Goal: Task Accomplishment & Management: Manage account settings

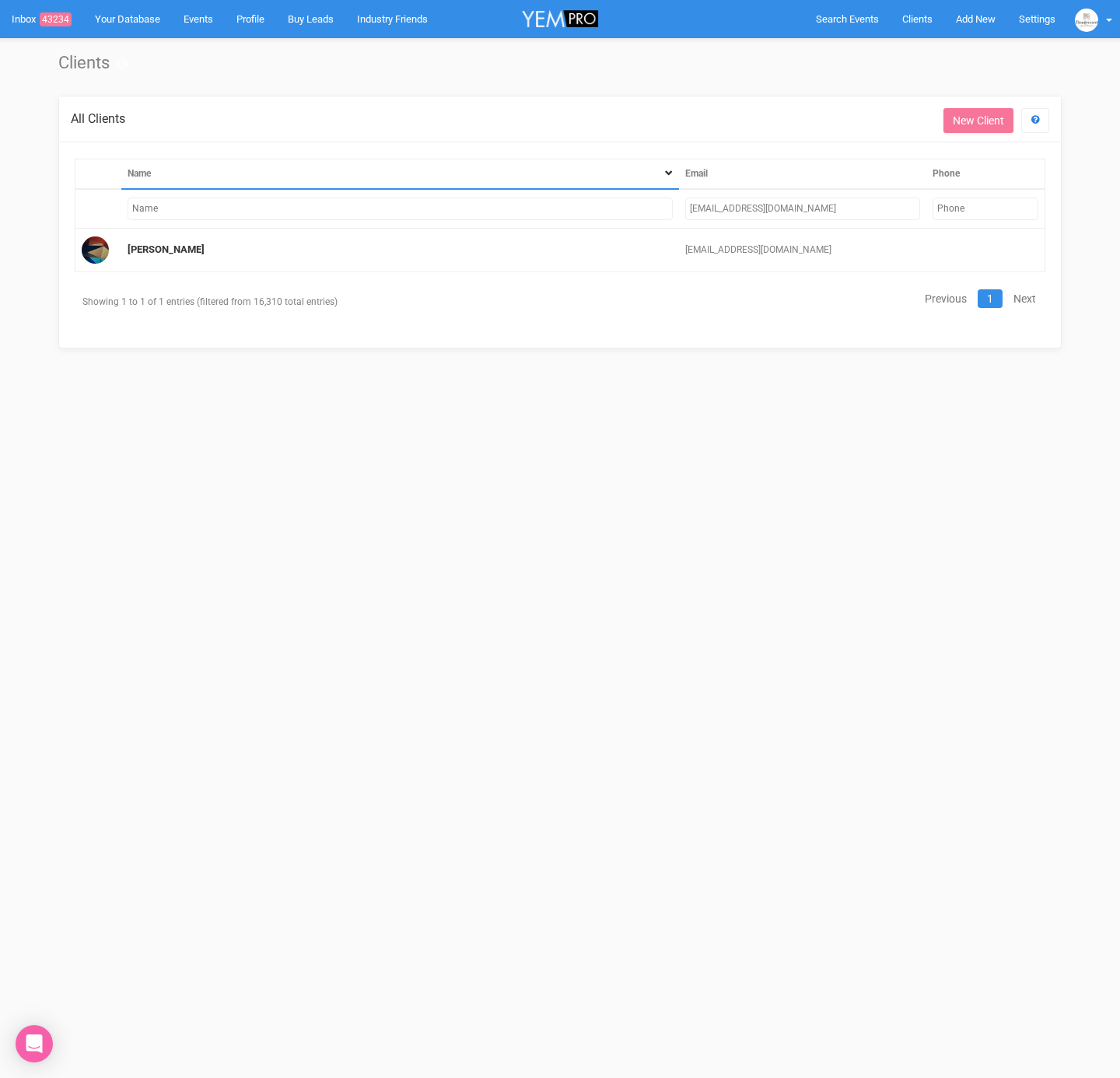
click at [808, 205] on input "[EMAIL_ADDRESS][DOMAIN_NAME]" at bounding box center [803, 209] width 235 height 23
drag, startPoint x: 806, startPoint y: 206, endPoint x: 673, endPoint y: 198, distance: 133.2
click at [680, 204] on td "[EMAIL_ADDRESS][DOMAIN_NAME]" at bounding box center [803, 209] width 248 height 40
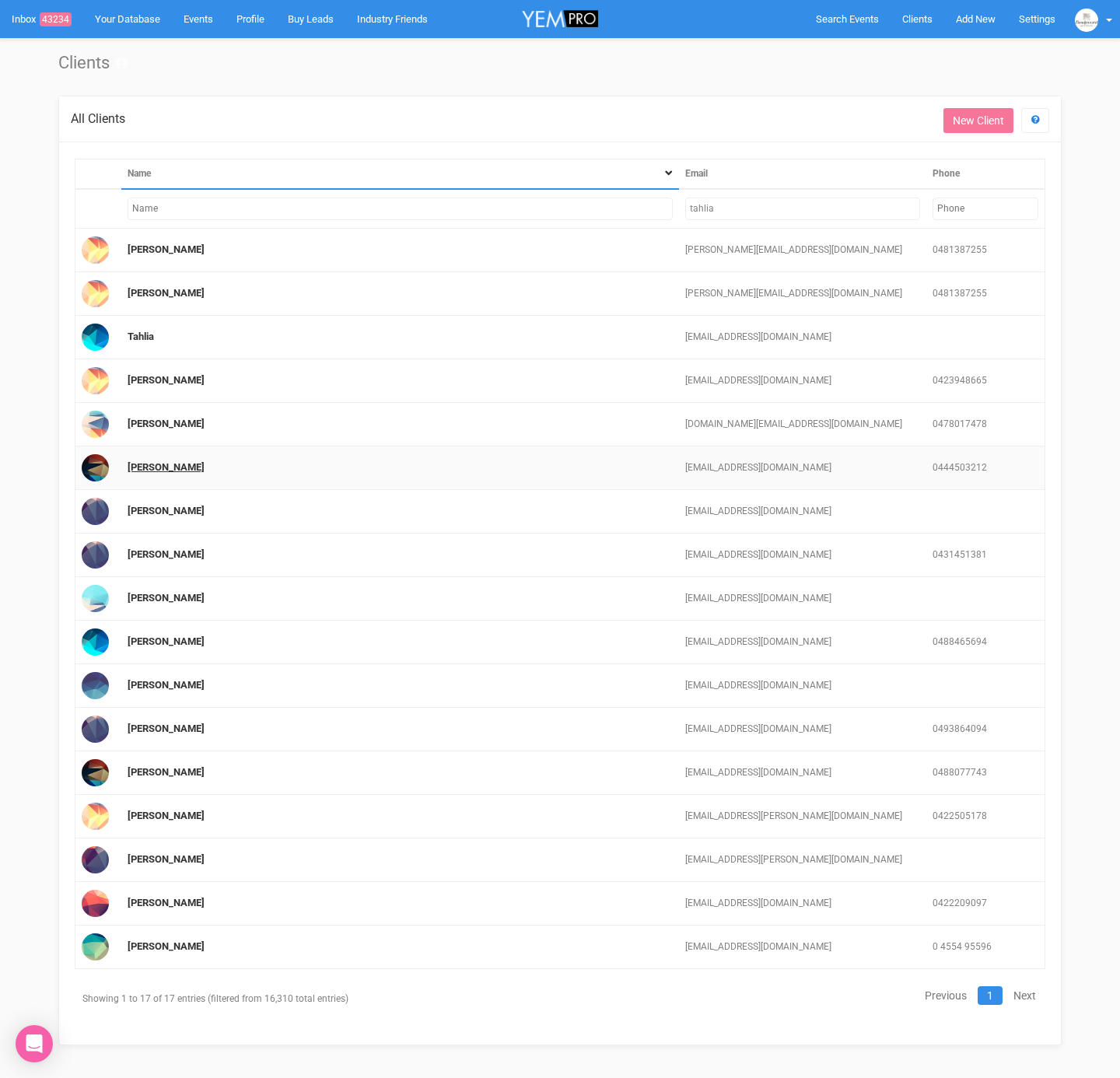
type input "tahlia"
click at [173, 466] on link "[PERSON_NAME]" at bounding box center [166, 467] width 77 height 12
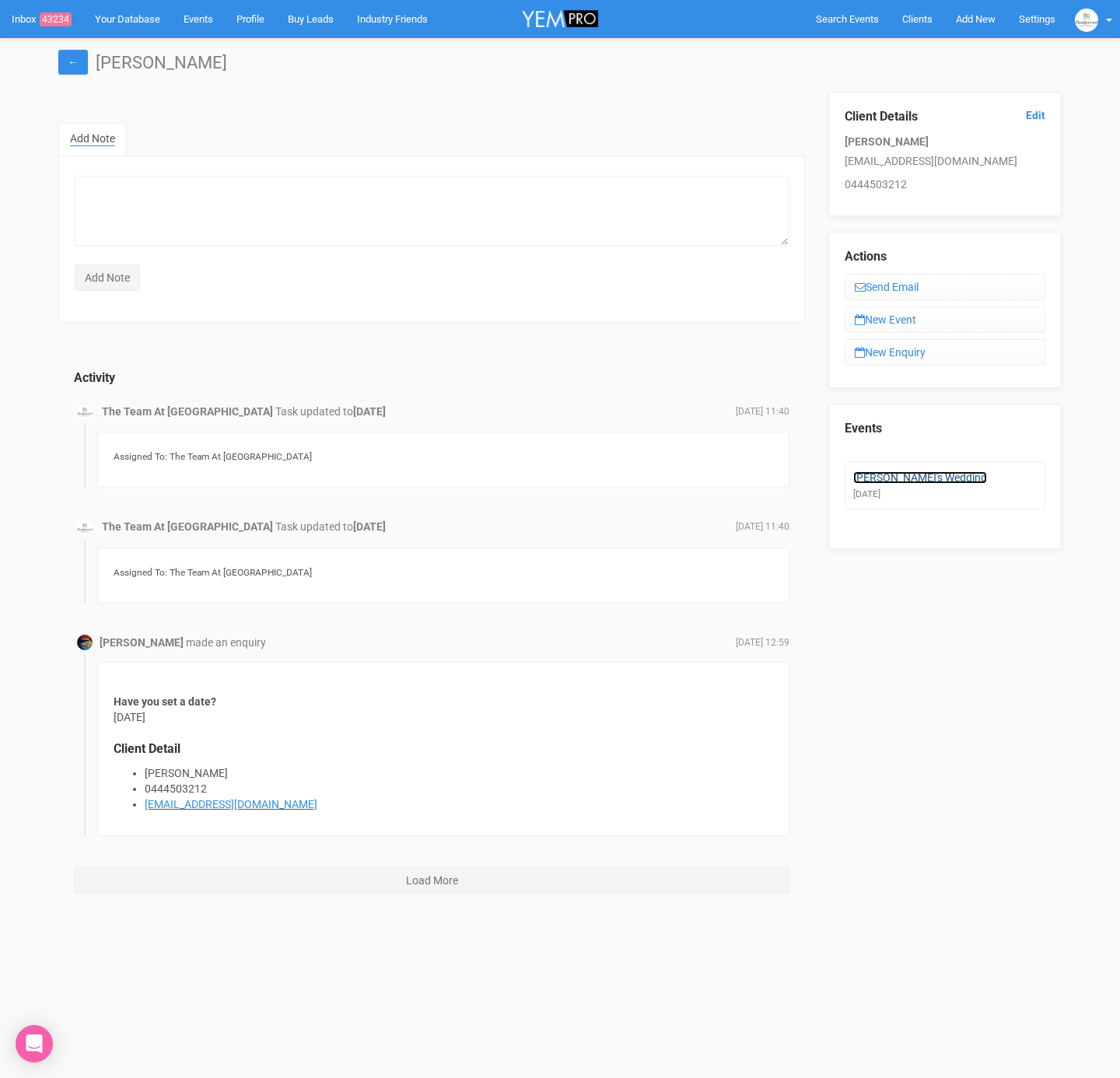
click at [889, 475] on link "[PERSON_NAME]'s Wedding" at bounding box center [920, 478] width 134 height 13
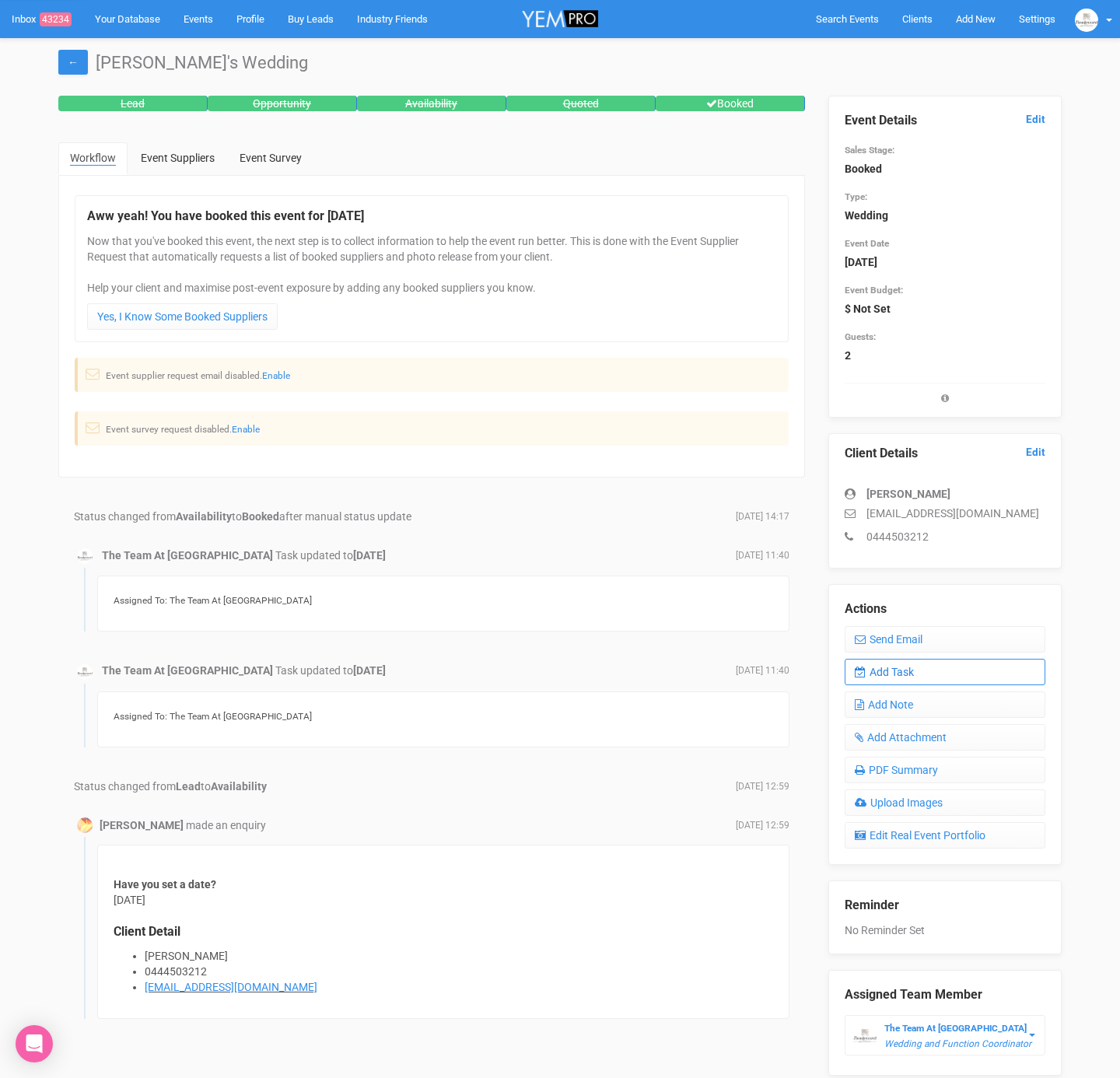
click at [888, 679] on link "Add Task" at bounding box center [945, 672] width 201 height 27
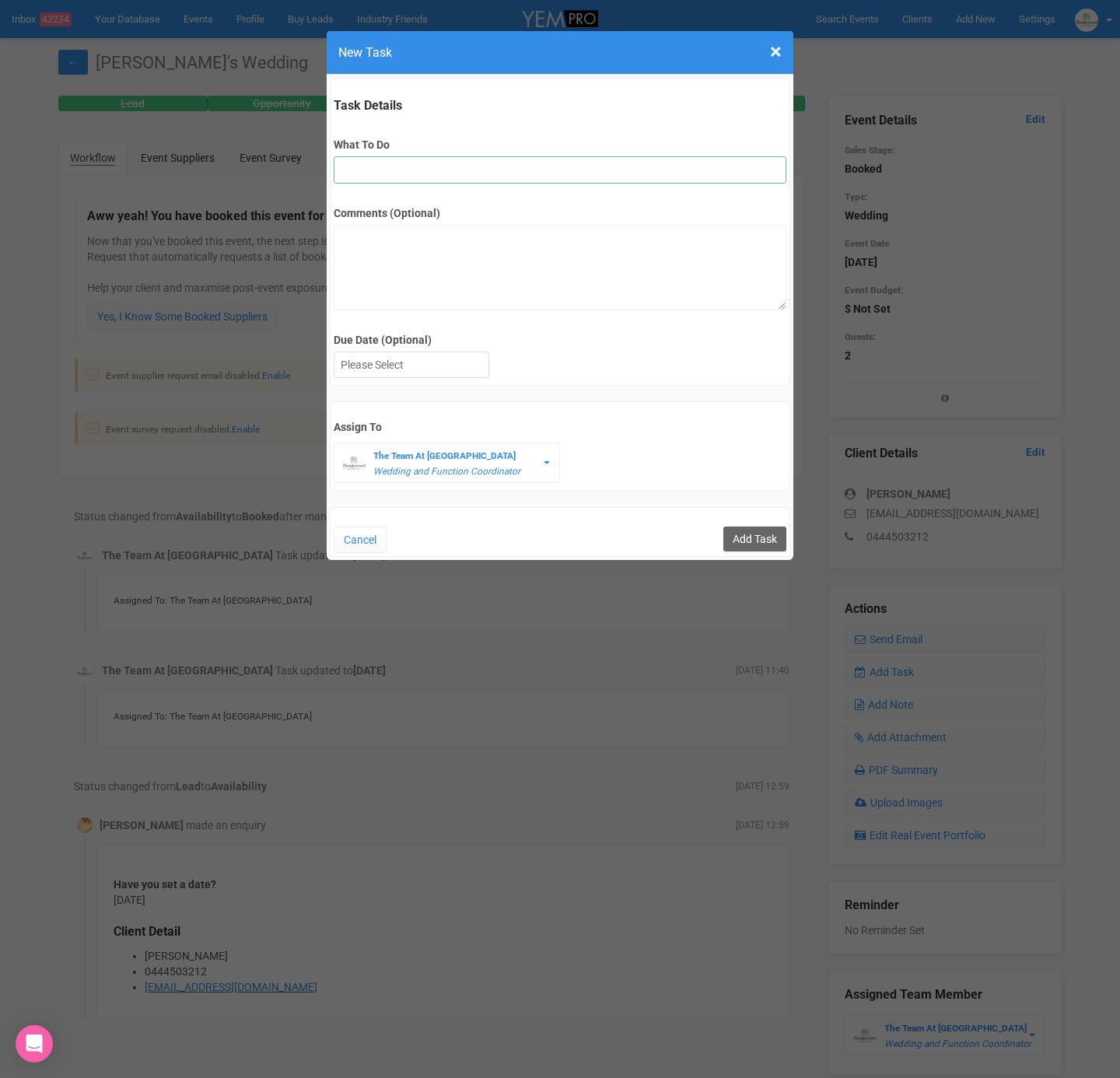
click at [424, 180] on input "What To Do" at bounding box center [559, 169] width 452 height 27
type input "F"
type input "fu vendors"
click at [448, 369] on div at bounding box center [411, 365] width 154 height 26
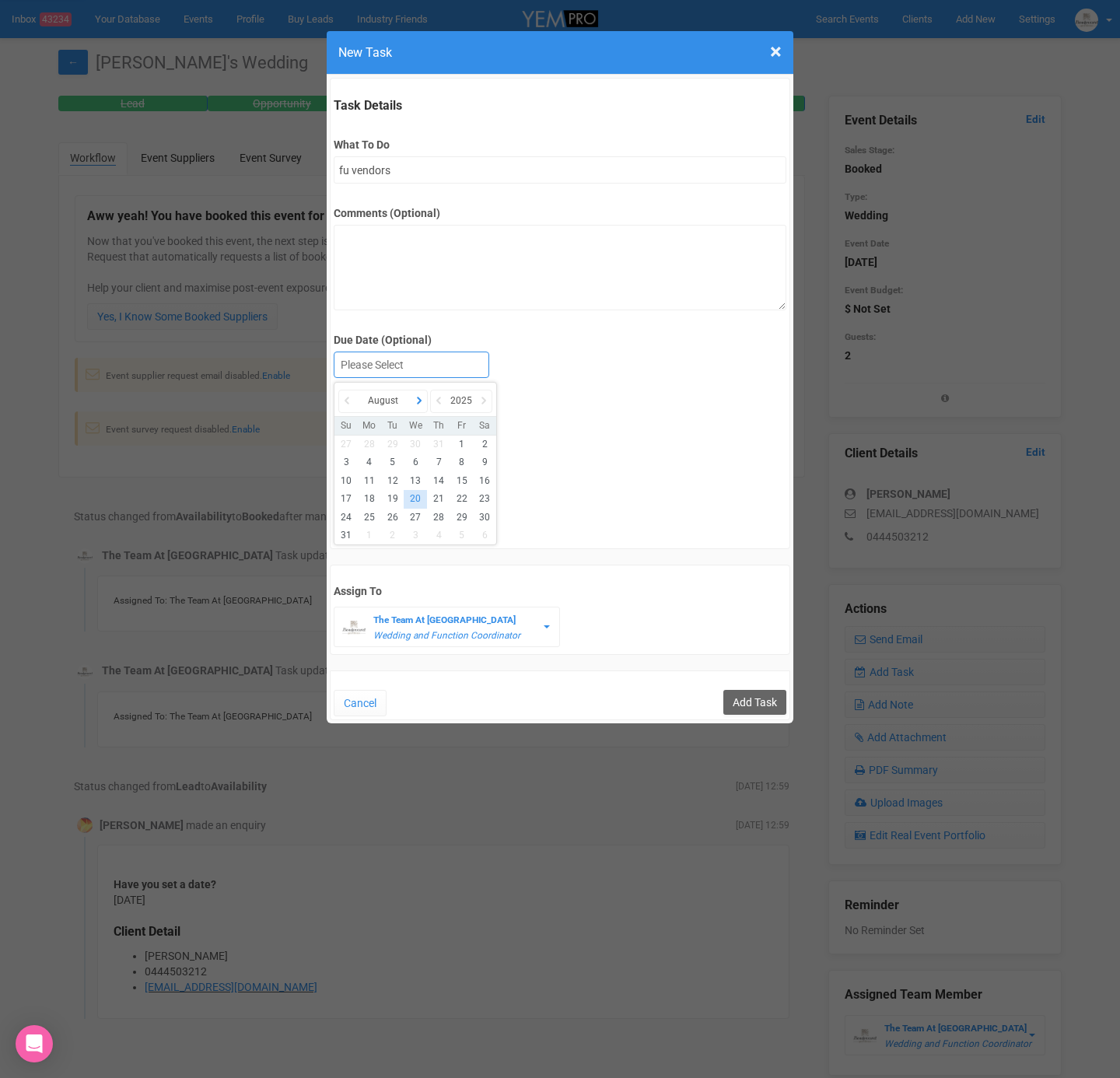
click at [423, 399] on icon at bounding box center [420, 401] width 16 height 22
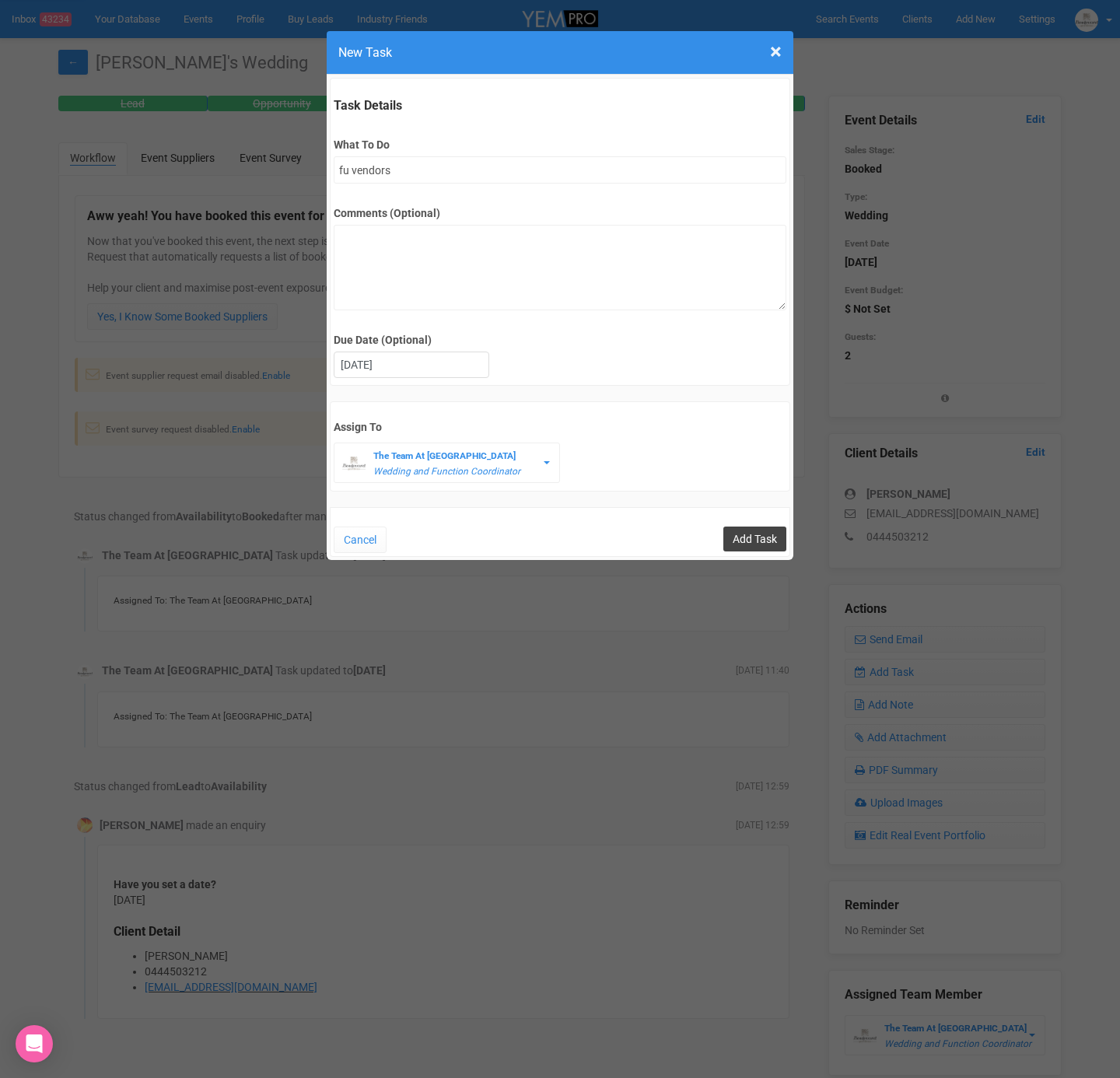
click at [743, 532] on input "Add Task" at bounding box center [755, 539] width 63 height 25
type input "Save"
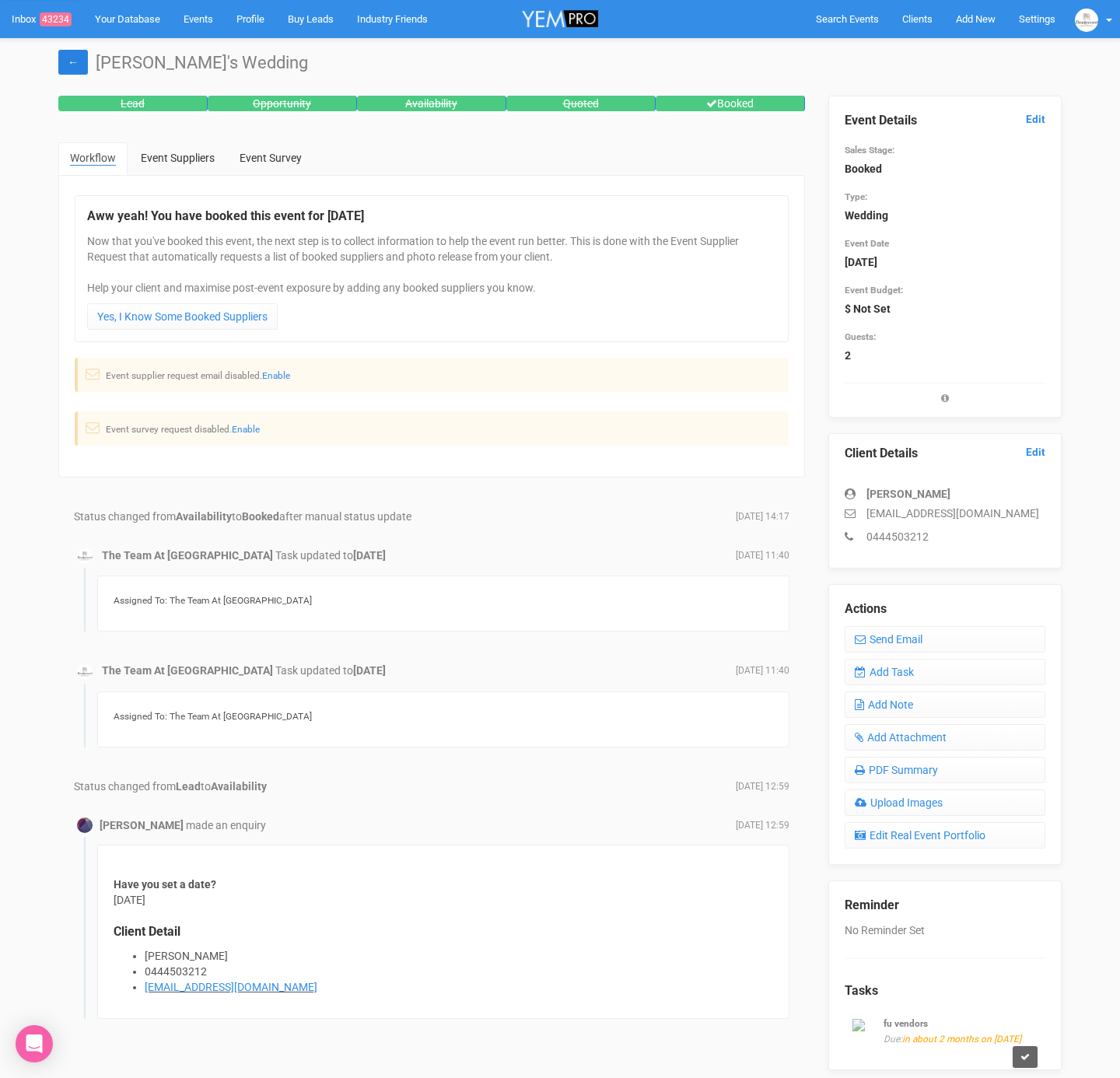
click at [78, 64] on link "←" at bounding box center [73, 62] width 30 height 25
click at [925, 18] on span "Clients" at bounding box center [917, 19] width 31 height 12
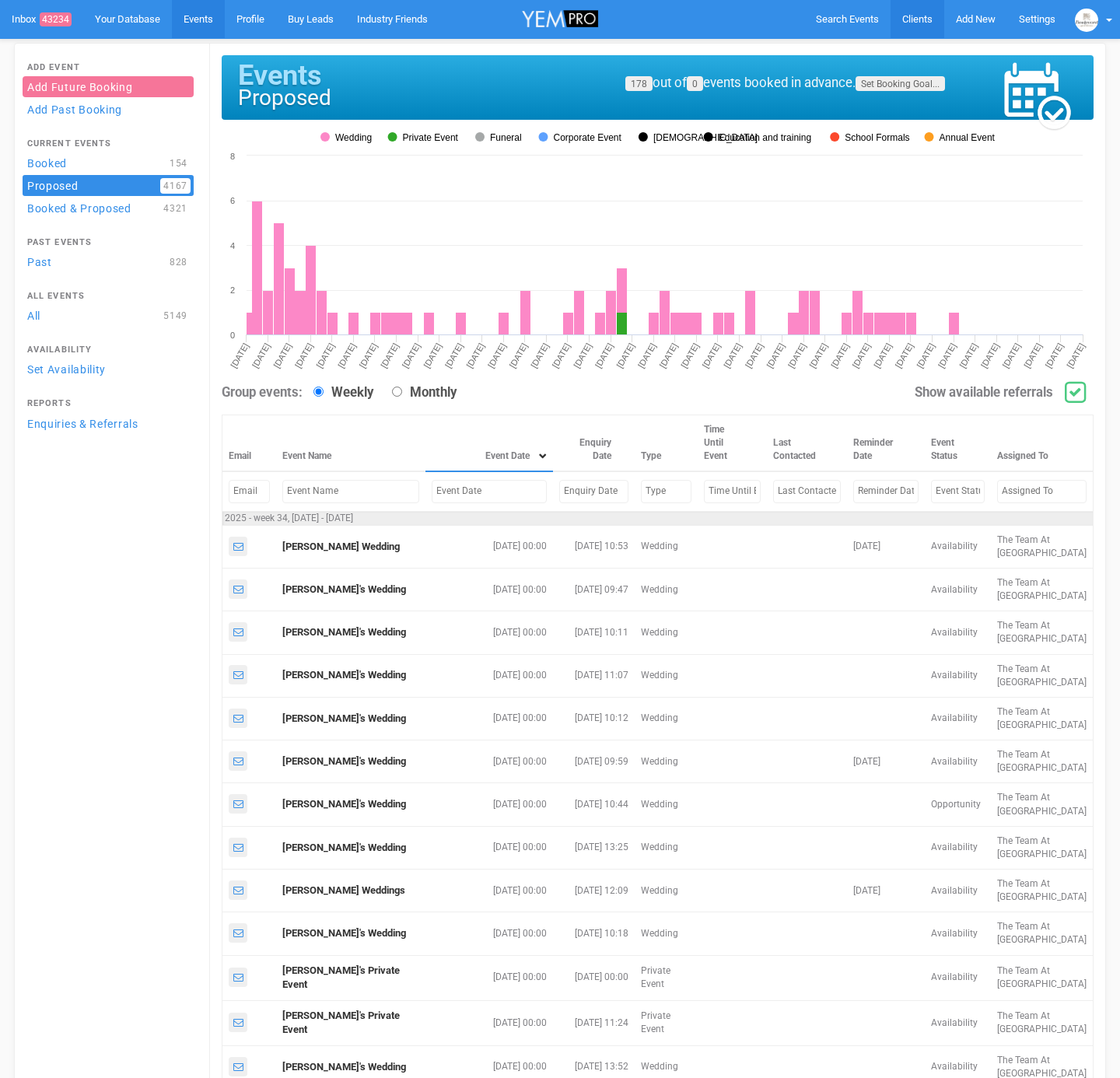
click at [918, 18] on span "Clients" at bounding box center [917, 19] width 31 height 12
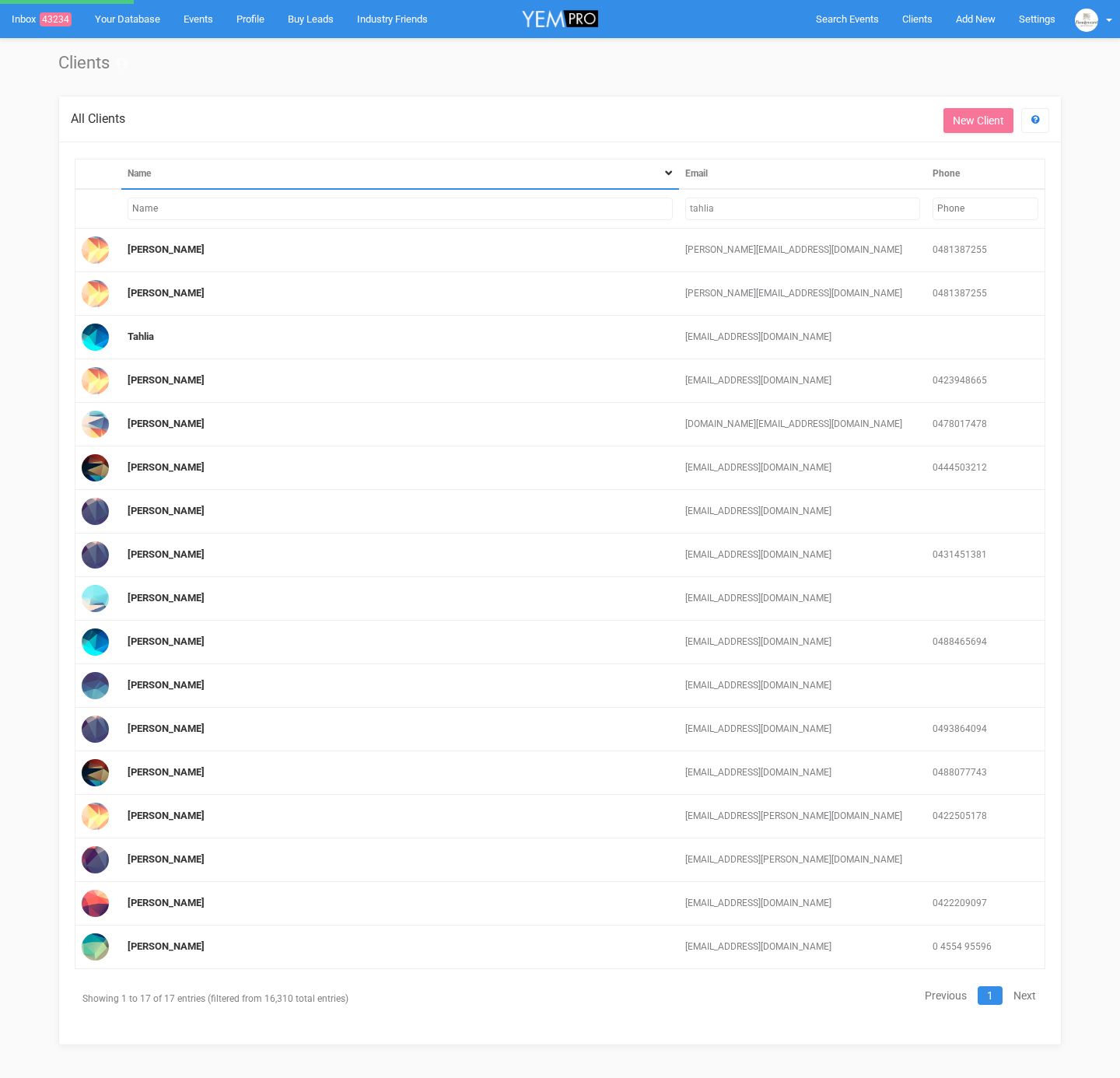
drag, startPoint x: 721, startPoint y: 209, endPoint x: 658, endPoint y: 200, distance: 63.6
click at [660, 208] on tr "tahlia" at bounding box center [560, 209] width 970 height 40
paste input "dusuconde26@gmail.com"
type input "dusuconde26@gmail.com"
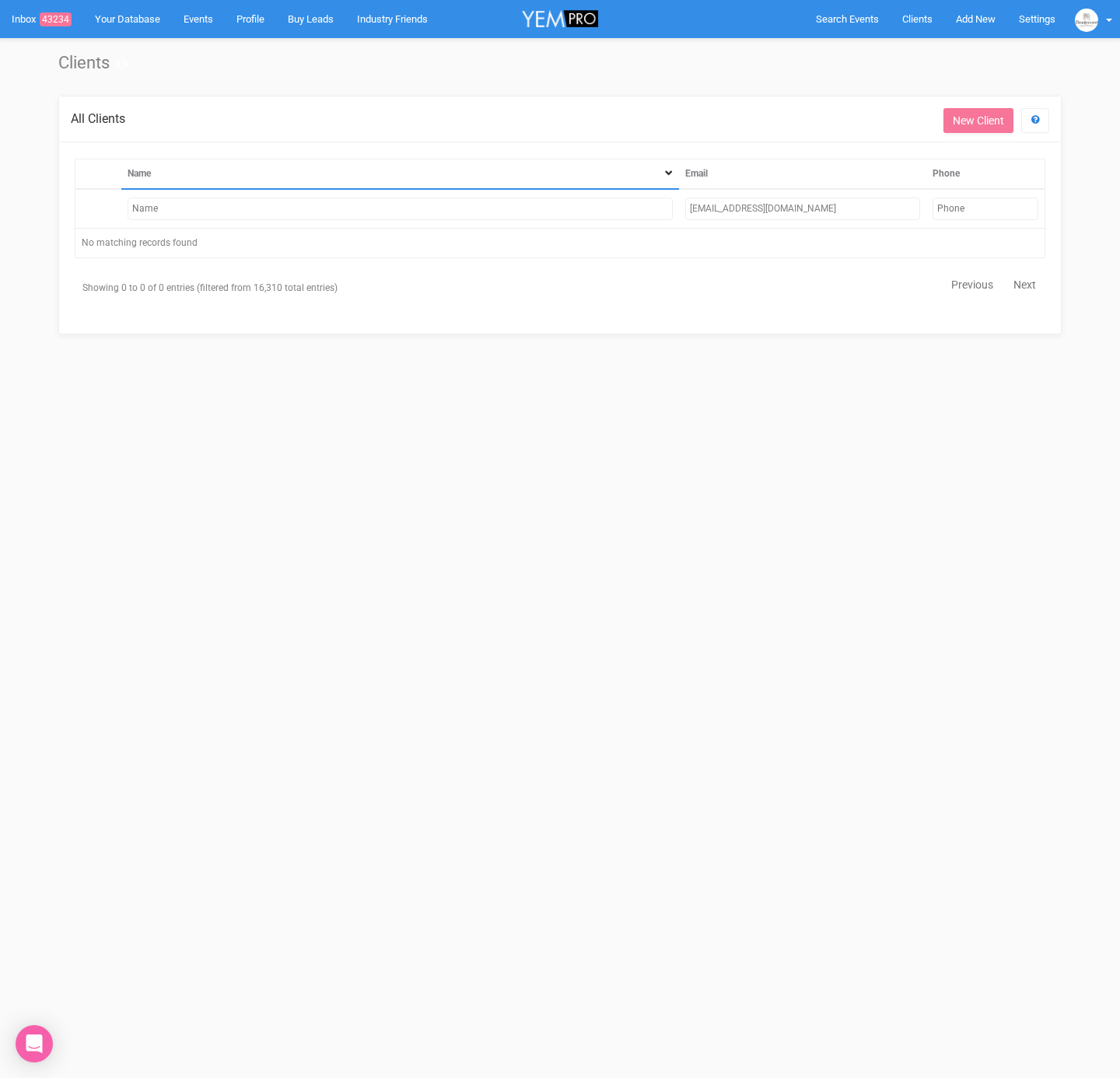
click at [799, 206] on input "dusuconde26@gmail.com" at bounding box center [803, 209] width 235 height 23
drag, startPoint x: 766, startPoint y: 206, endPoint x: 665, endPoint y: 207, distance: 101.0
click at [665, 207] on tr "dusuconde26@gmail.com" at bounding box center [560, 209] width 970 height 40
paste input "sberko13"
type input "sberko13@gmail.com"
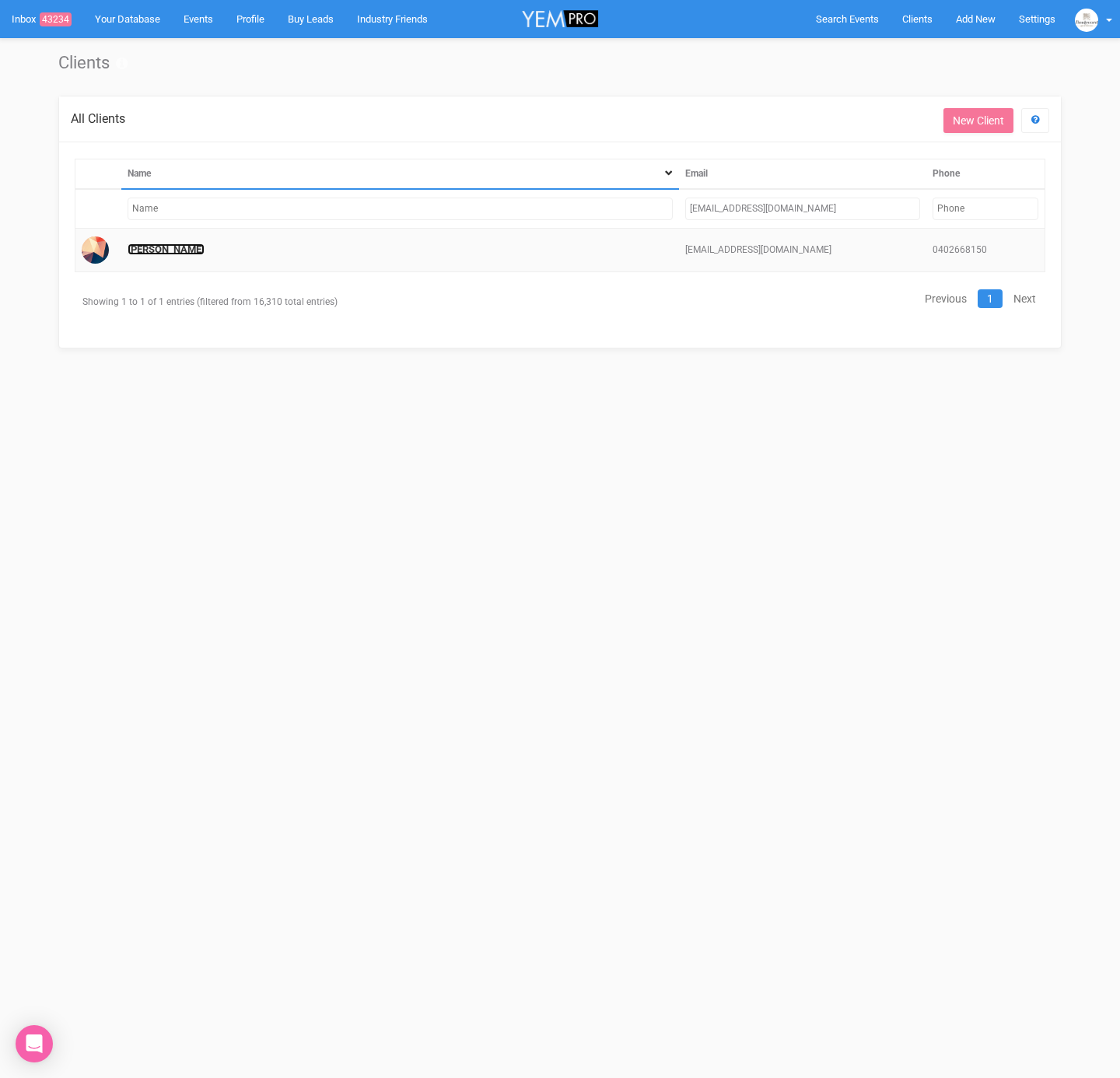
click at [176, 246] on link "Samuel Berkeley" at bounding box center [166, 249] width 77 height 12
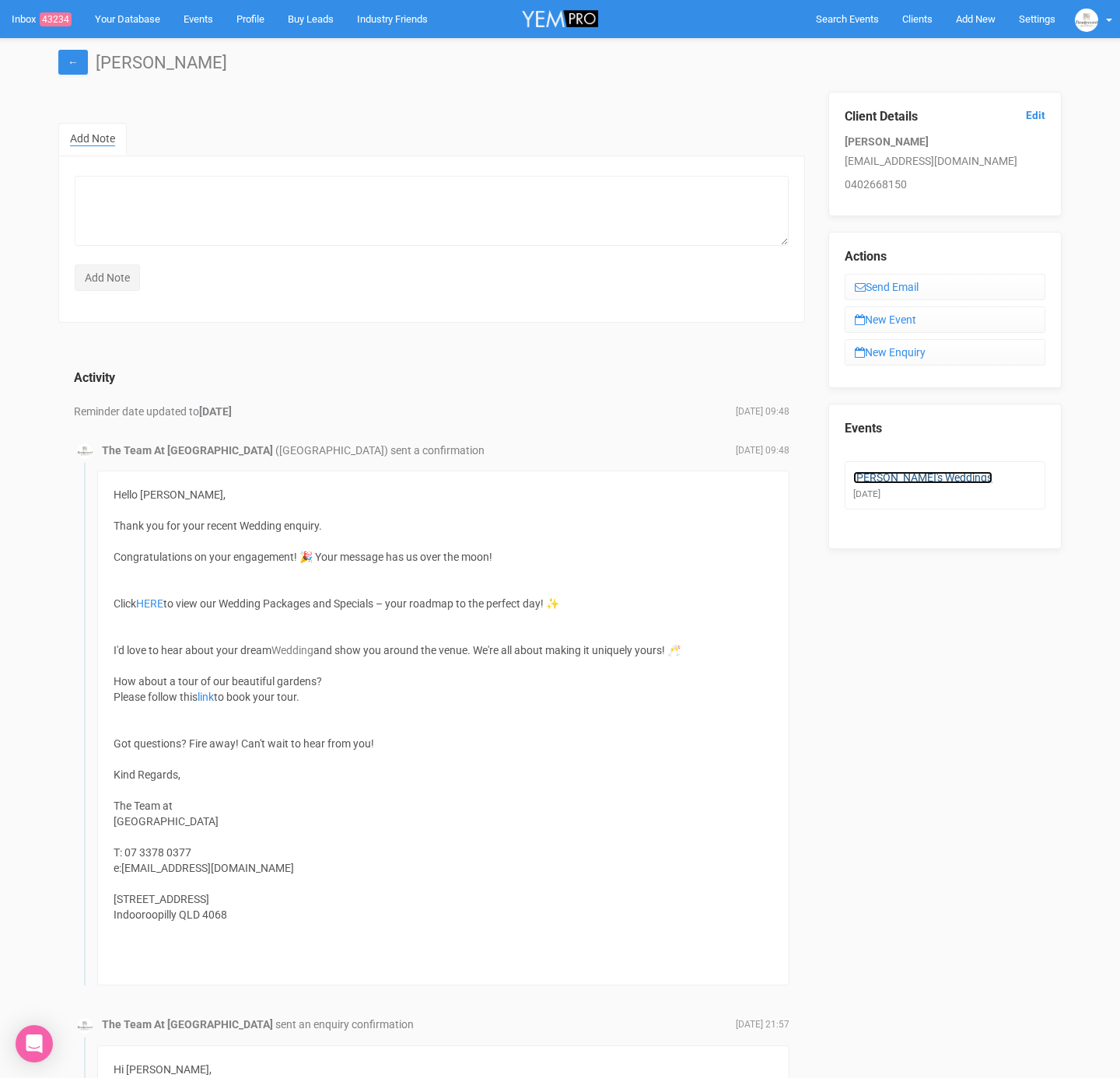
click at [898, 472] on link "Samuel's Weddings" at bounding box center [922, 478] width 139 height 13
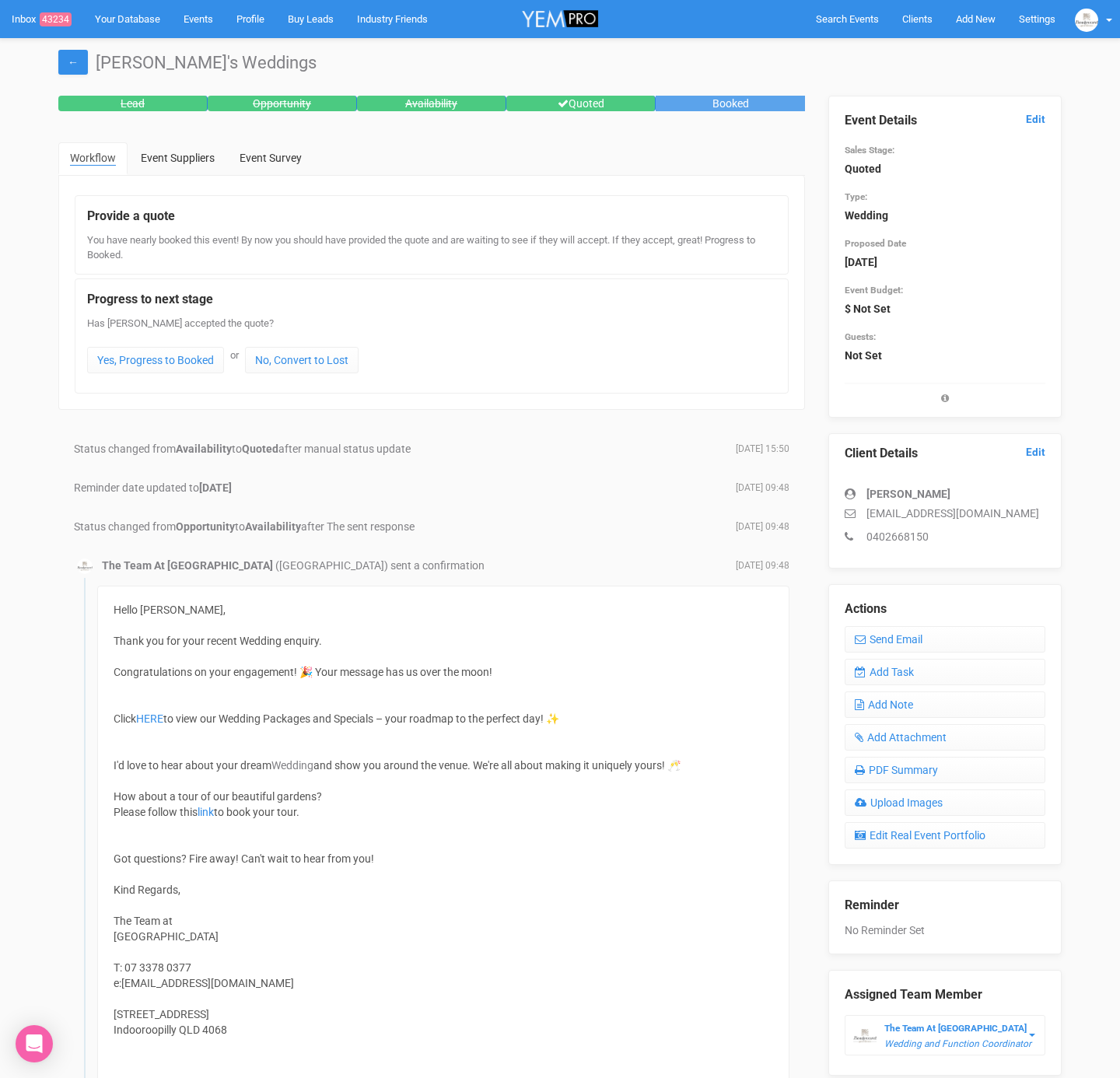
scroll to position [6, 0]
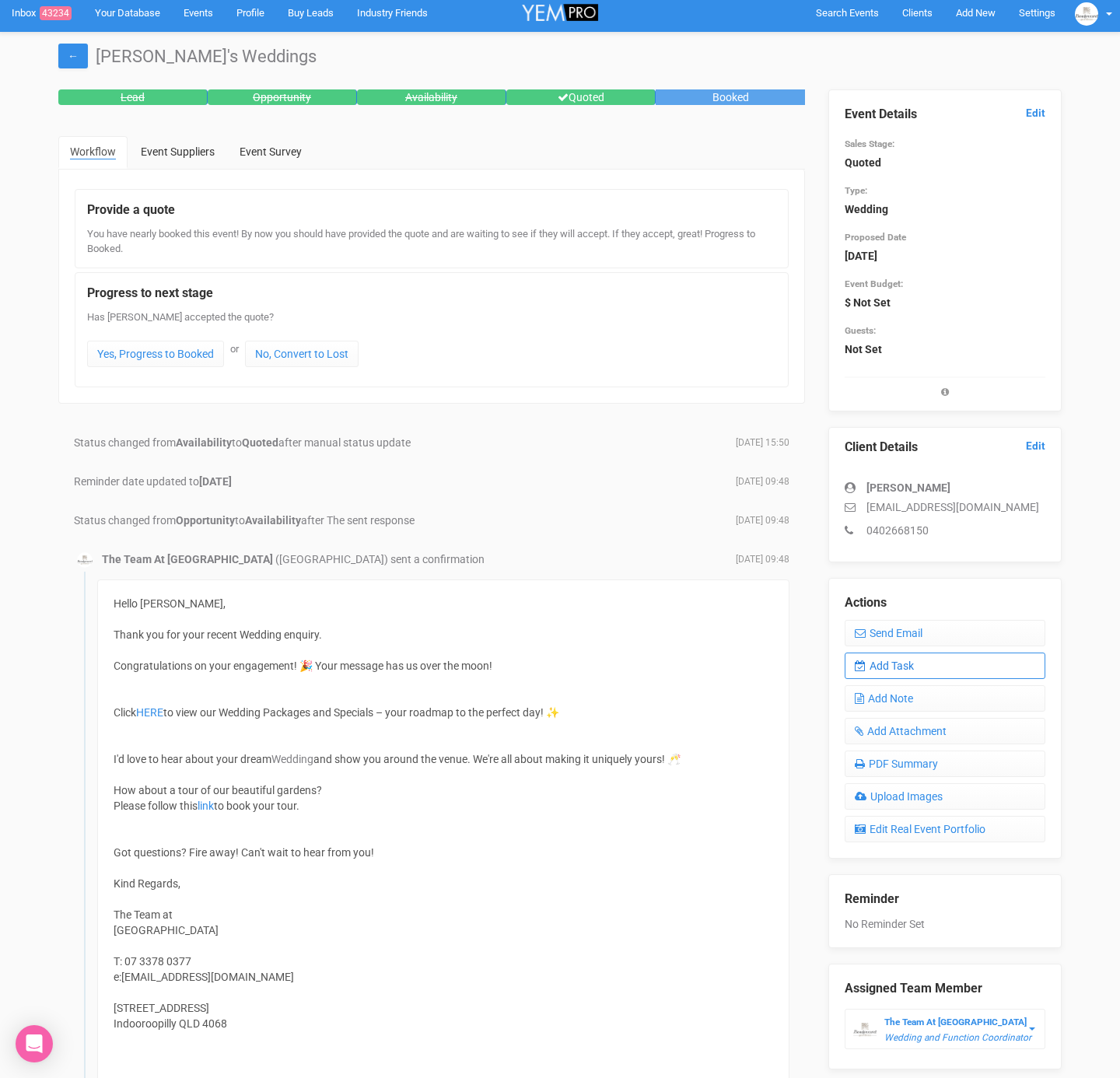
click at [893, 667] on link "Add Task" at bounding box center [945, 666] width 201 height 27
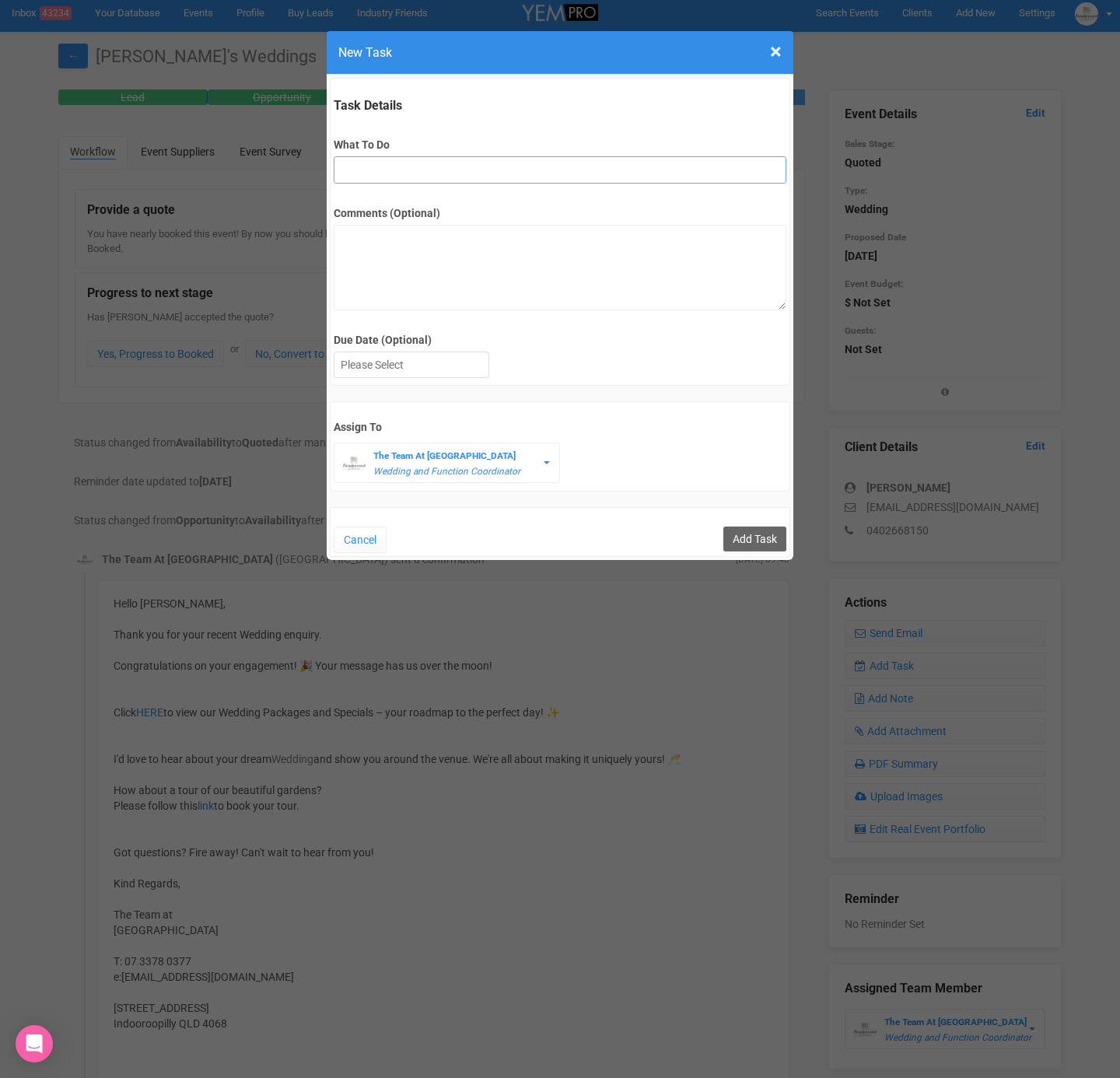
click at [378, 168] on input "What To Do" at bounding box center [559, 169] width 452 height 27
type input "Fu signed T&C and payment"
click at [440, 358] on div at bounding box center [411, 365] width 154 height 26
click at [751, 535] on input "Add Task" at bounding box center [755, 539] width 63 height 25
type input "Save"
